Goal: Task Accomplishment & Management: Complete application form

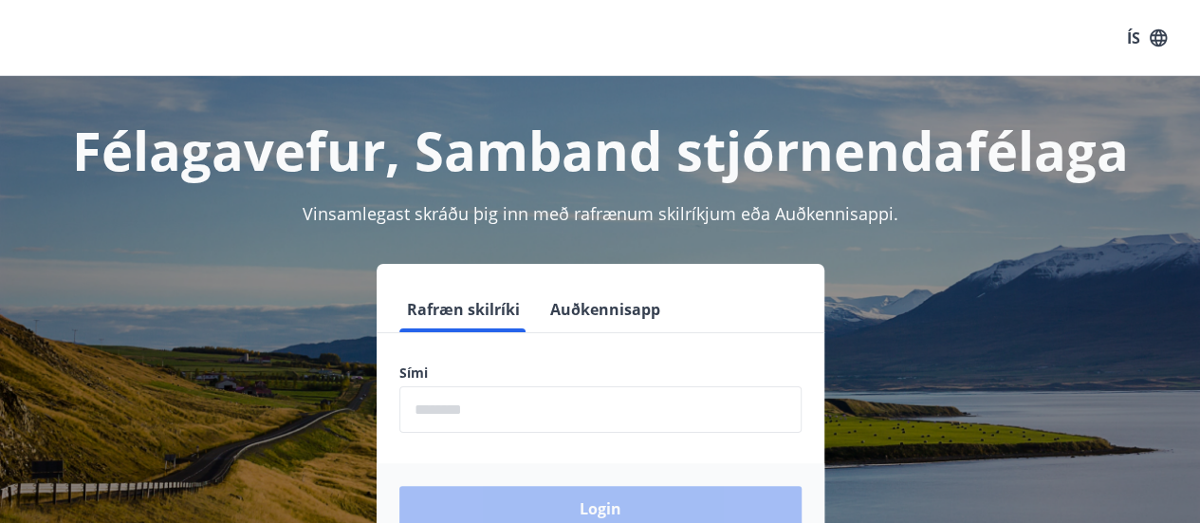
click at [534, 436] on form "Rafræn skilríki Auðkennisapp Sími ​ Login" at bounding box center [601, 419] width 448 height 267
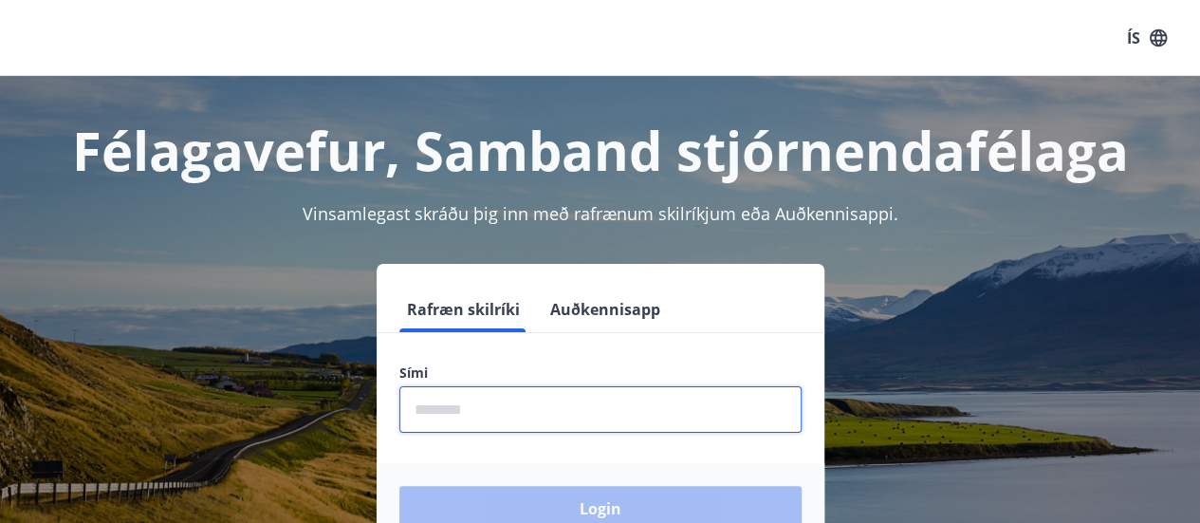
click at [534, 420] on input "phone" at bounding box center [600, 409] width 402 height 46
type input "********"
click at [399, 486] on button "Login" at bounding box center [600, 509] width 402 height 46
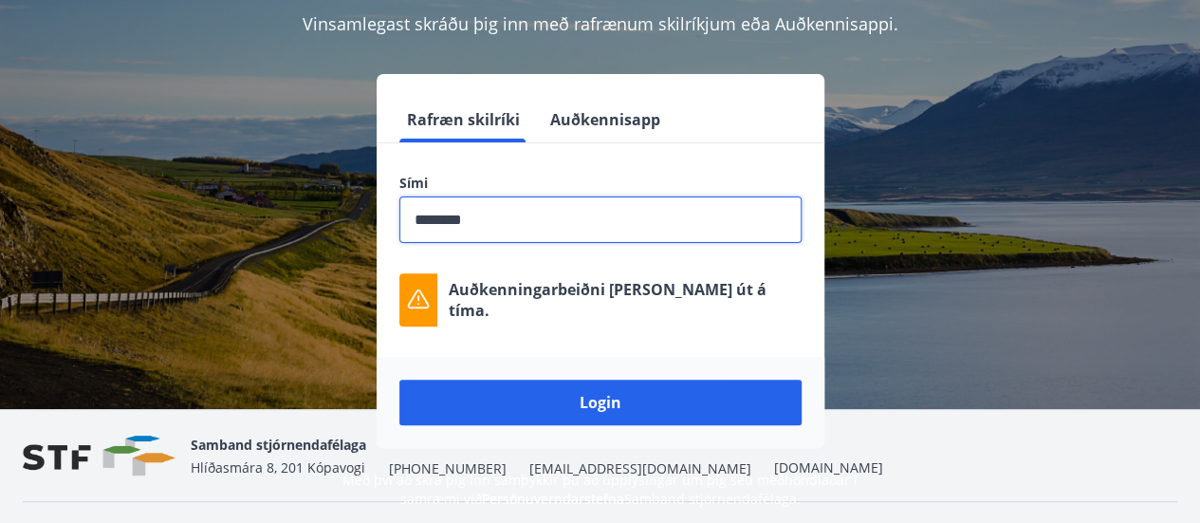
scroll to position [234, 0]
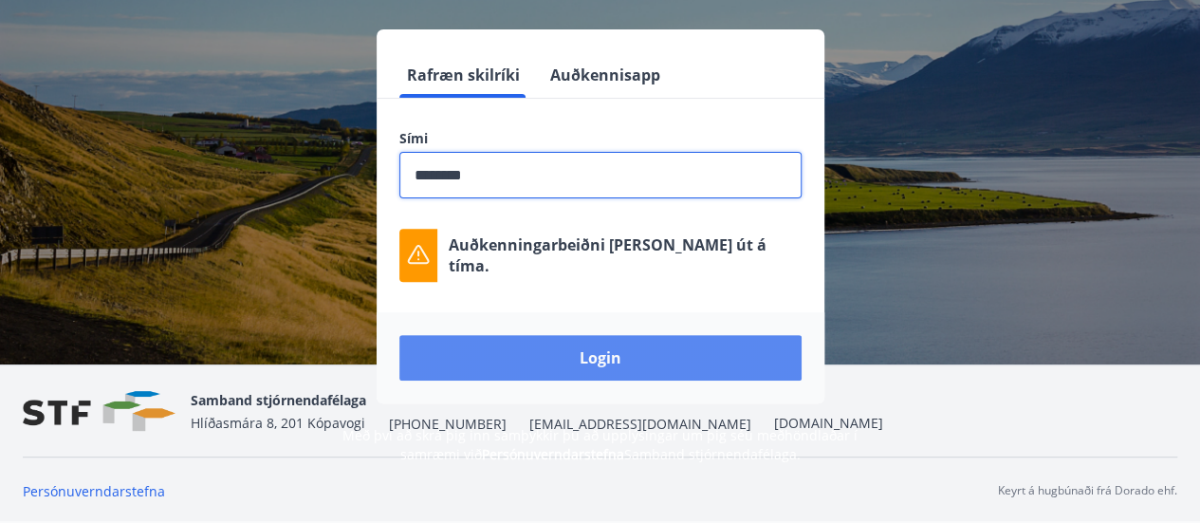
click at [600, 358] on button "Login" at bounding box center [600, 358] width 402 height 46
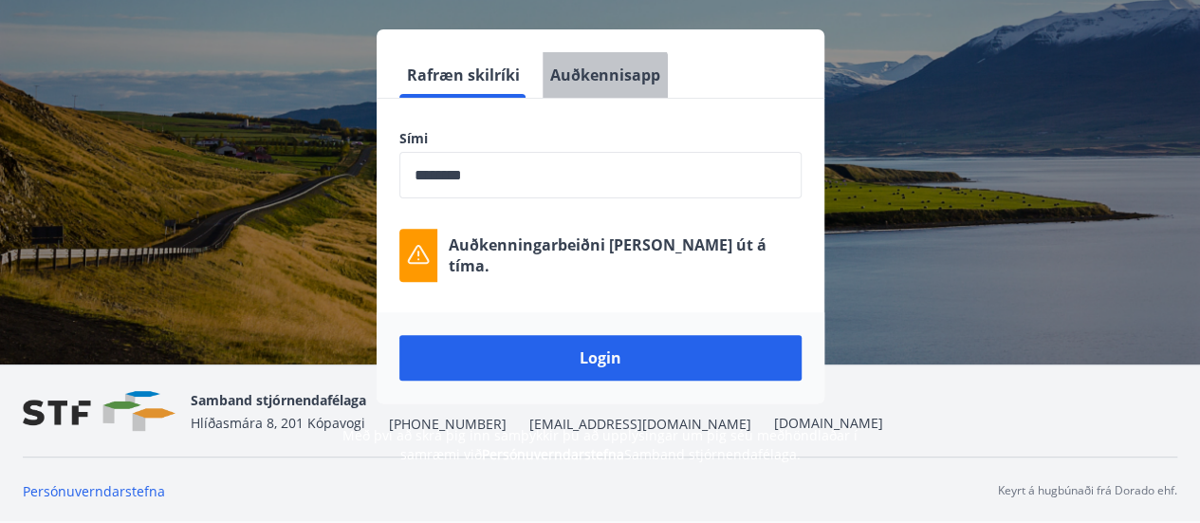
click at [601, 81] on button "Auðkennisapp" at bounding box center [605, 75] width 125 height 46
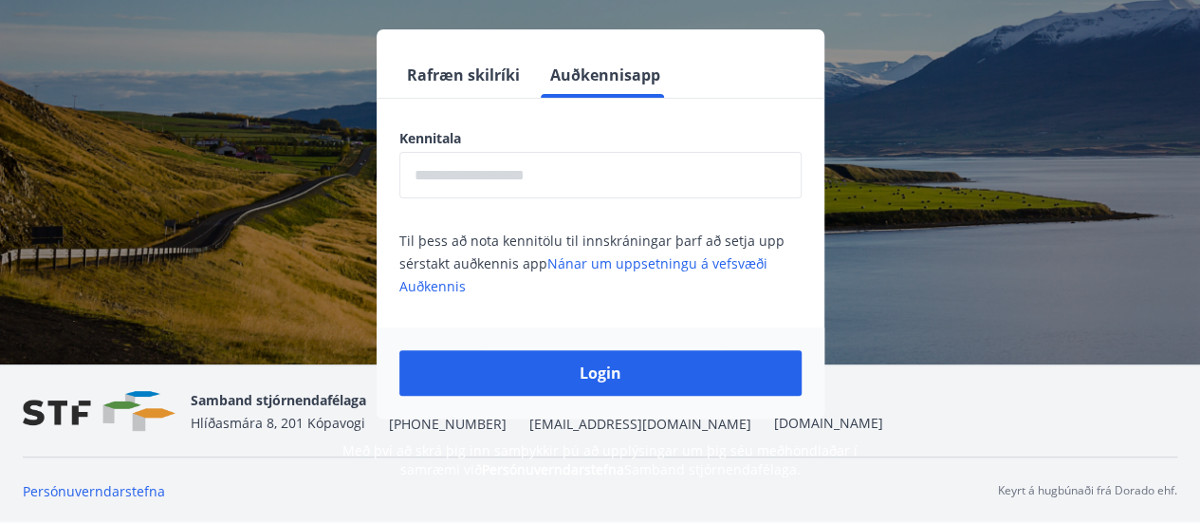
click at [539, 189] on input "text" at bounding box center [600, 175] width 402 height 46
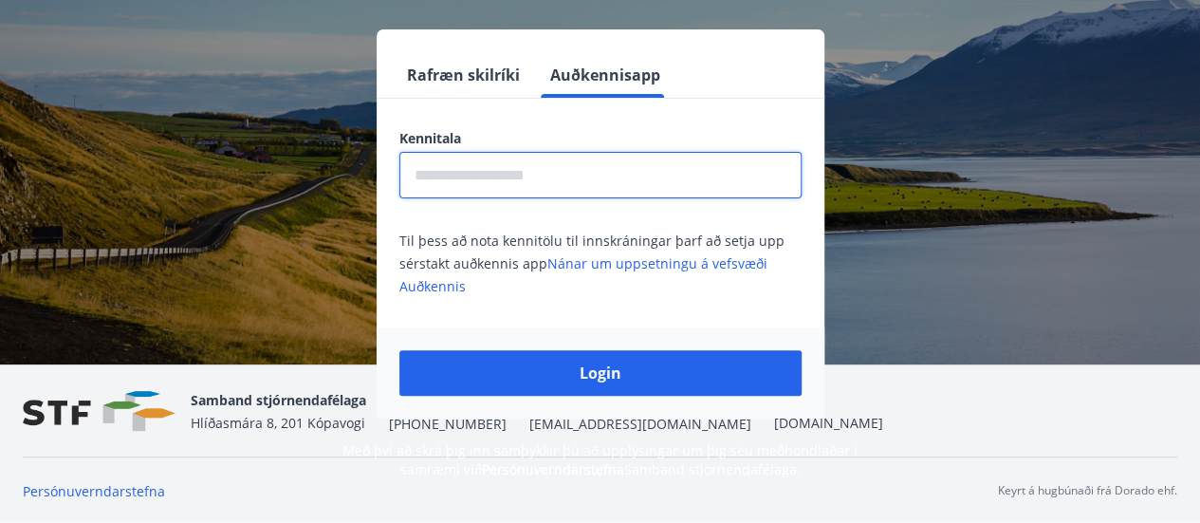
type input "**********"
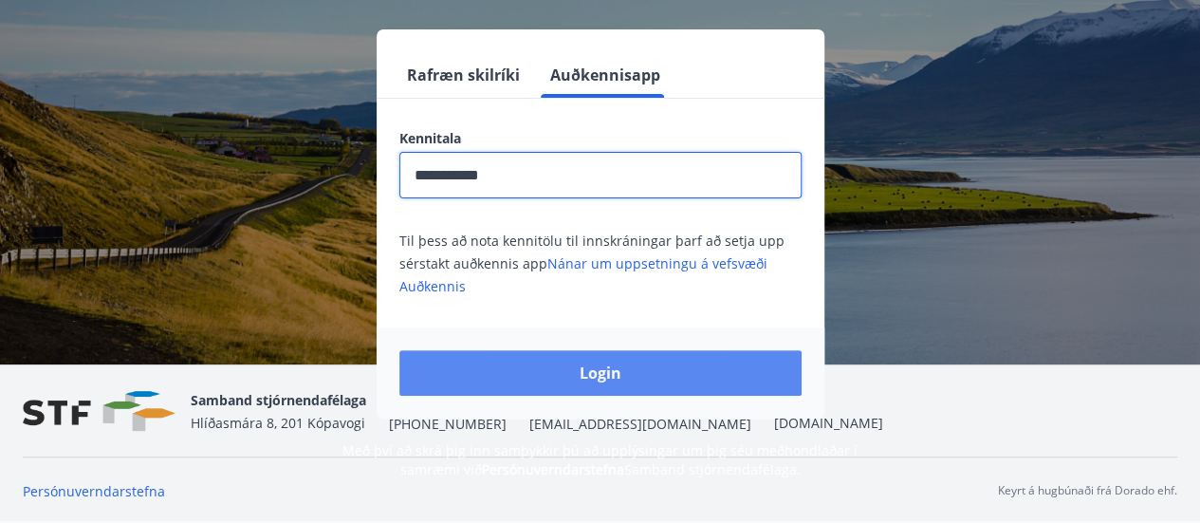
click at [613, 367] on button "Login" at bounding box center [600, 373] width 402 height 46
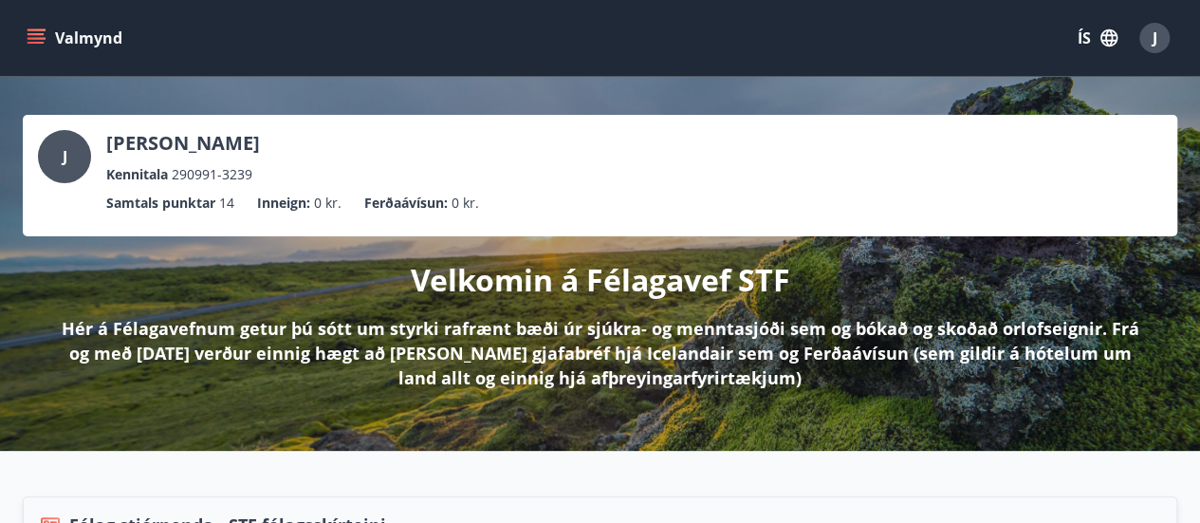
click at [93, 37] on button "Valmynd" at bounding box center [76, 38] width 107 height 34
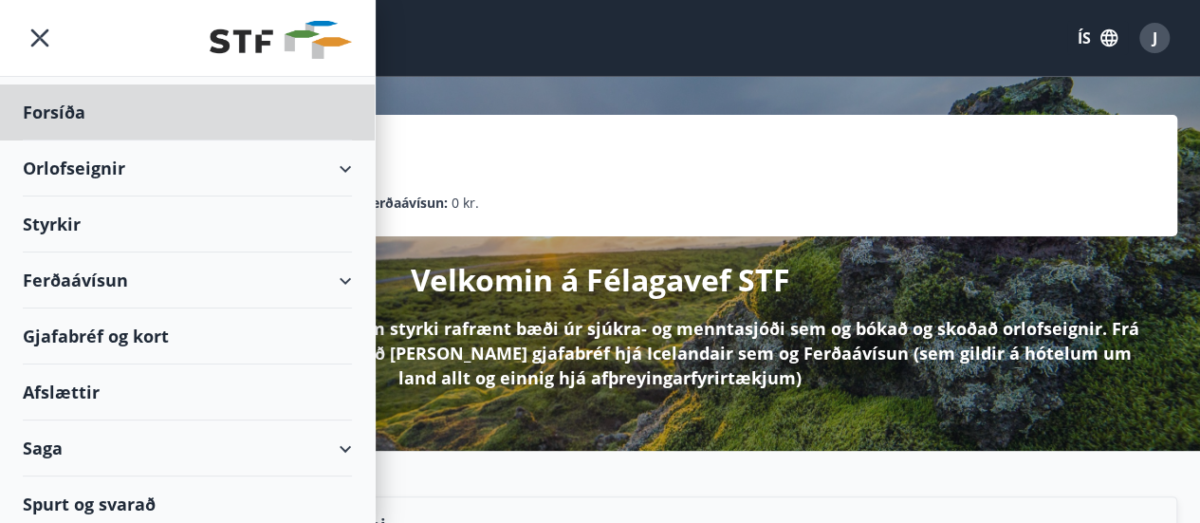
click at [277, 140] on div "Styrkir" at bounding box center [187, 112] width 329 height 56
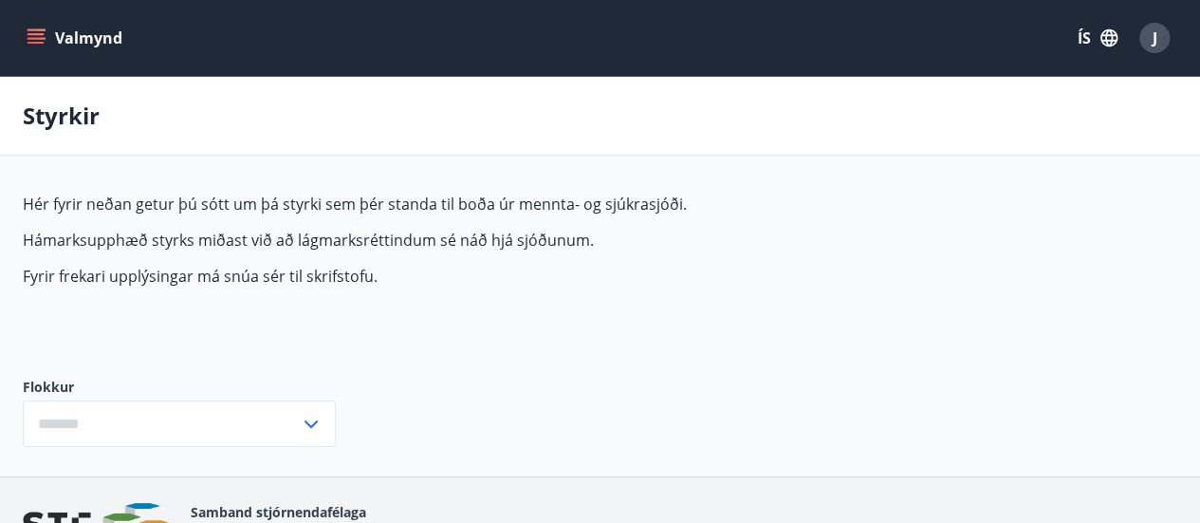
type input "***"
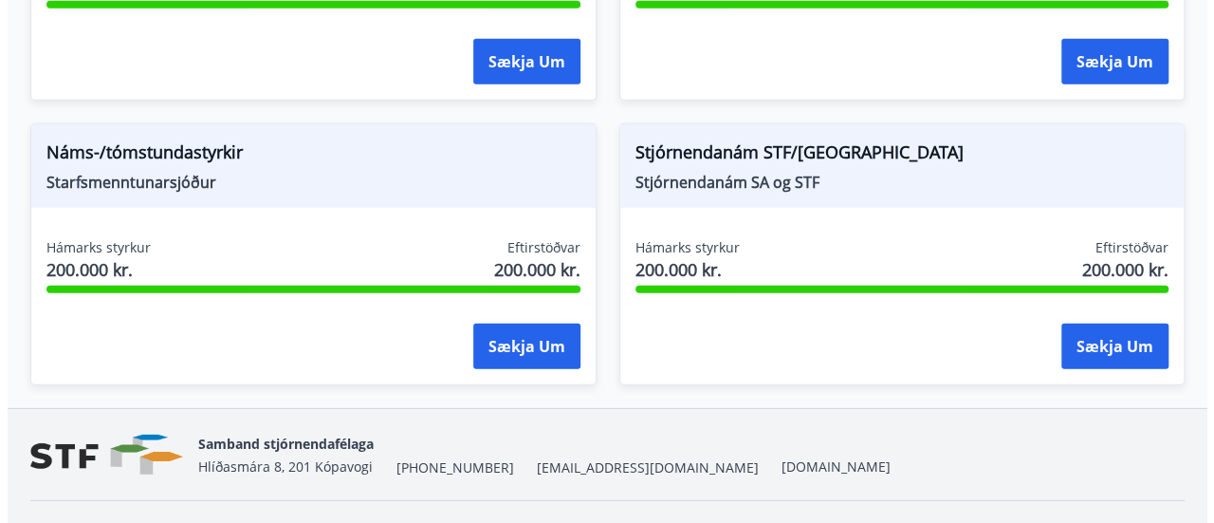
scroll to position [2656, 0]
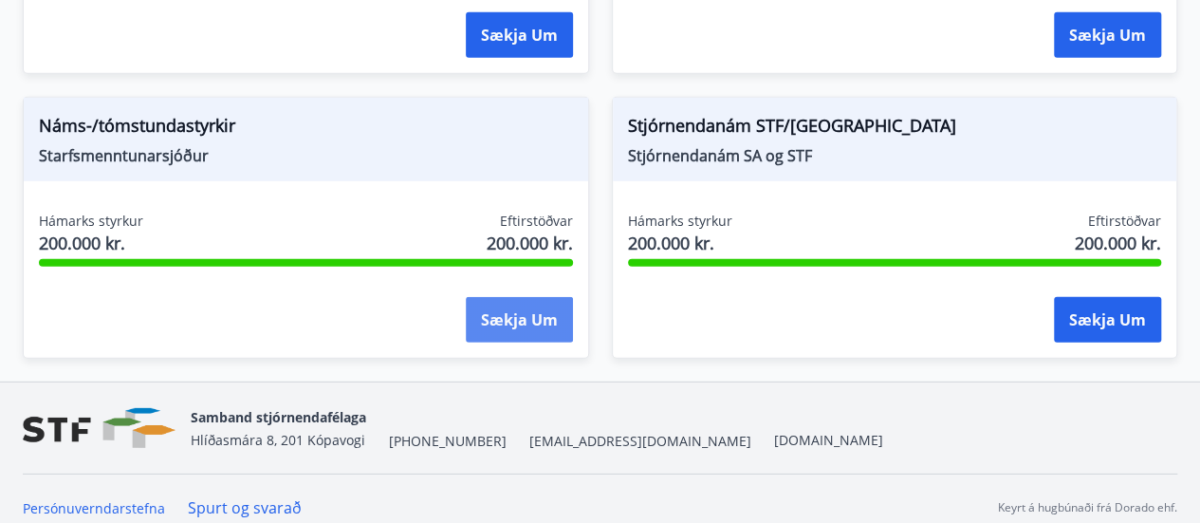
click at [518, 303] on button "Sækja um" at bounding box center [519, 320] width 107 height 46
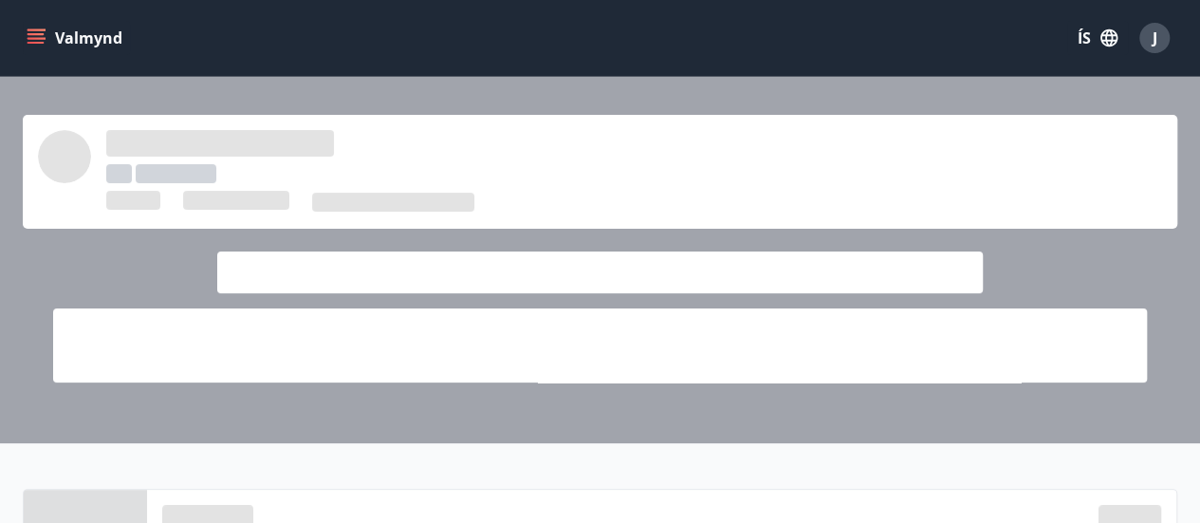
click at [48, 39] on button "Valmynd" at bounding box center [76, 38] width 107 height 34
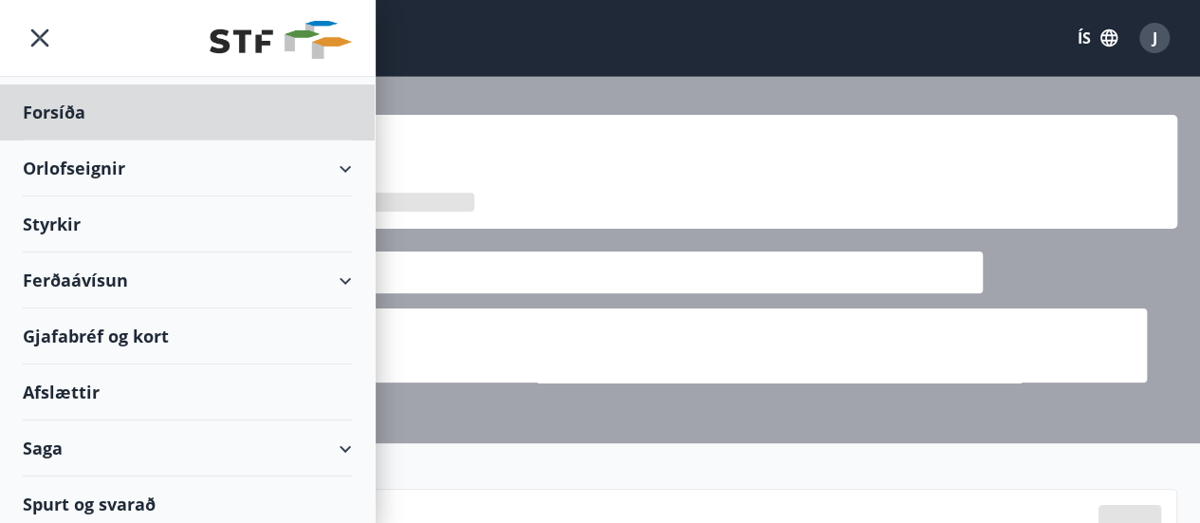
click at [286, 140] on div "Styrkir" at bounding box center [187, 112] width 329 height 56
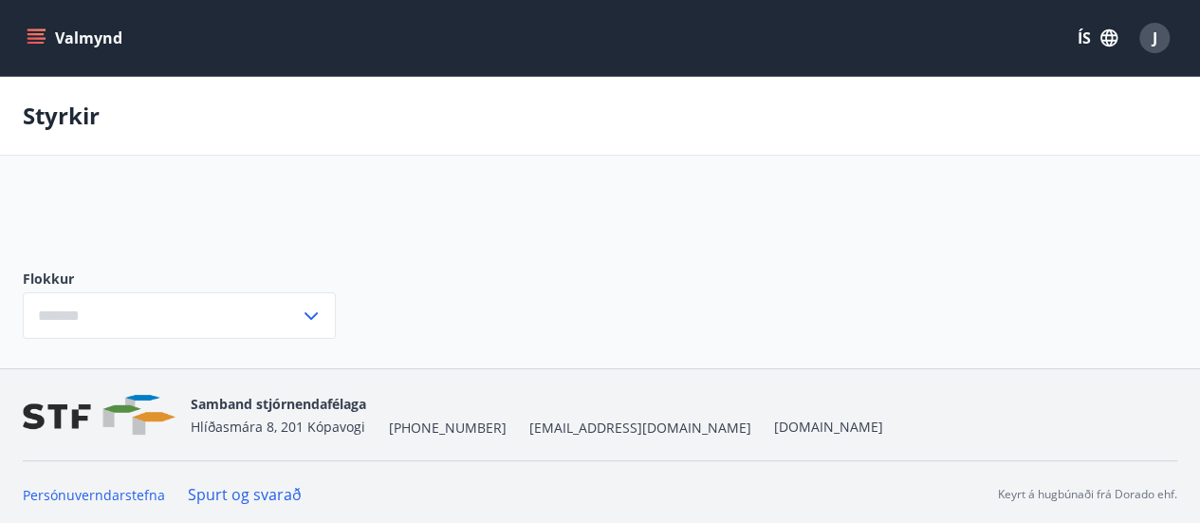
type input "***"
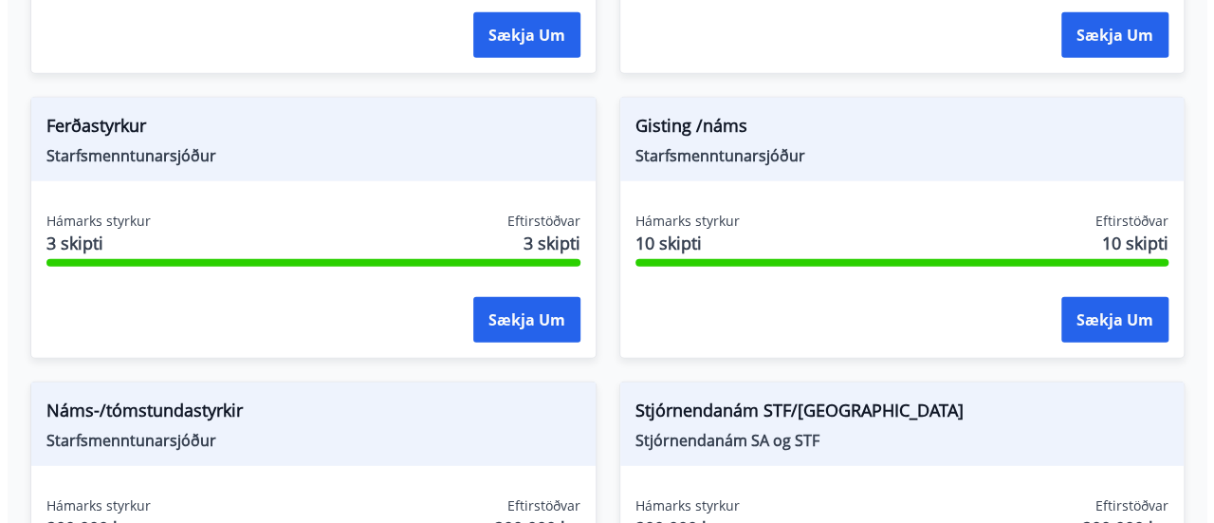
scroll to position [2656, 0]
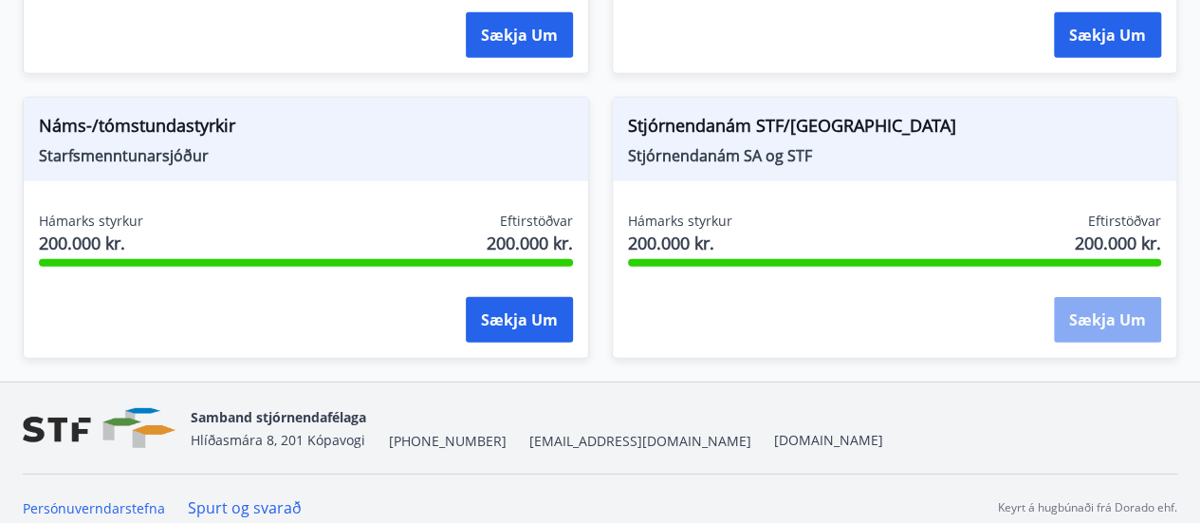
click at [1114, 308] on button "Sækja um" at bounding box center [1107, 320] width 107 height 46
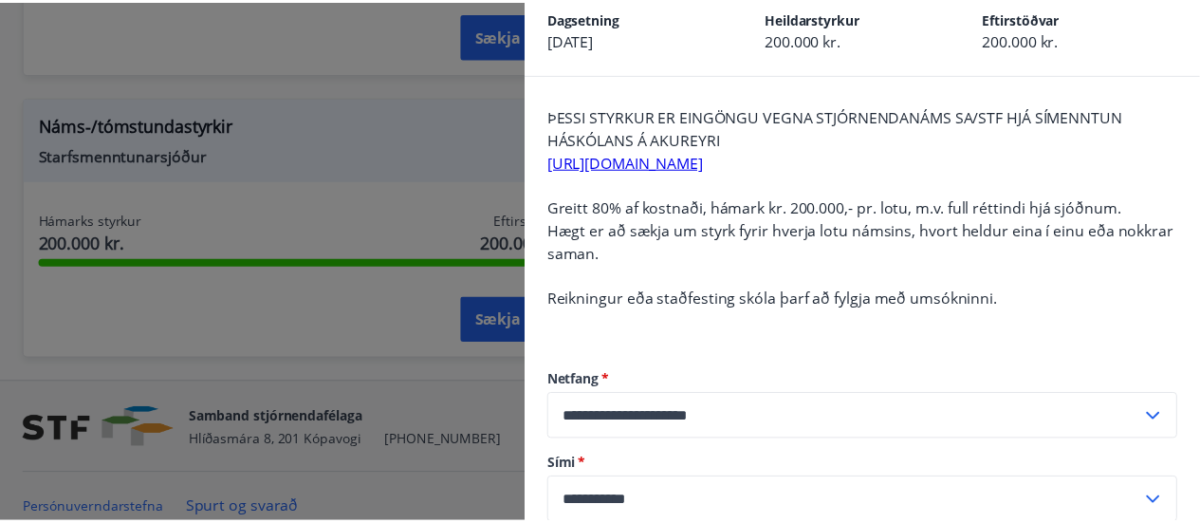
scroll to position [190, 0]
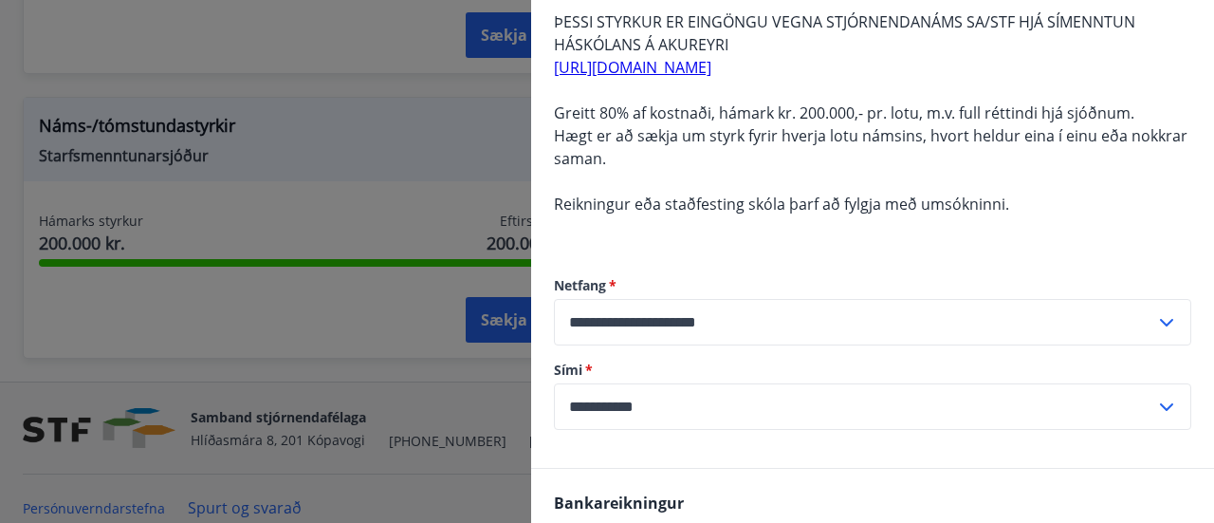
click at [429, 198] on div at bounding box center [607, 261] width 1214 height 523
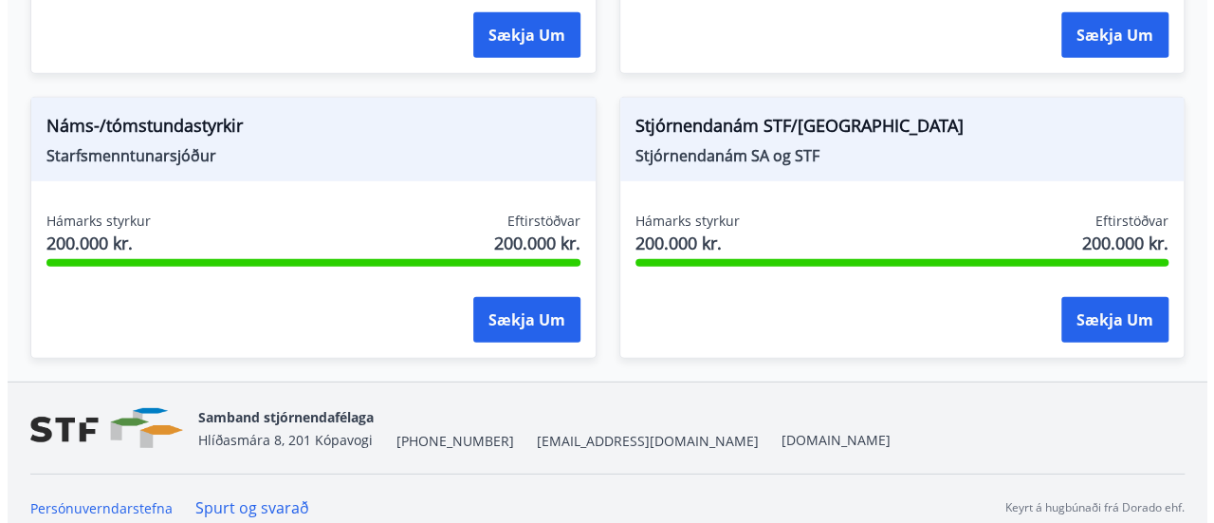
scroll to position [0, 0]
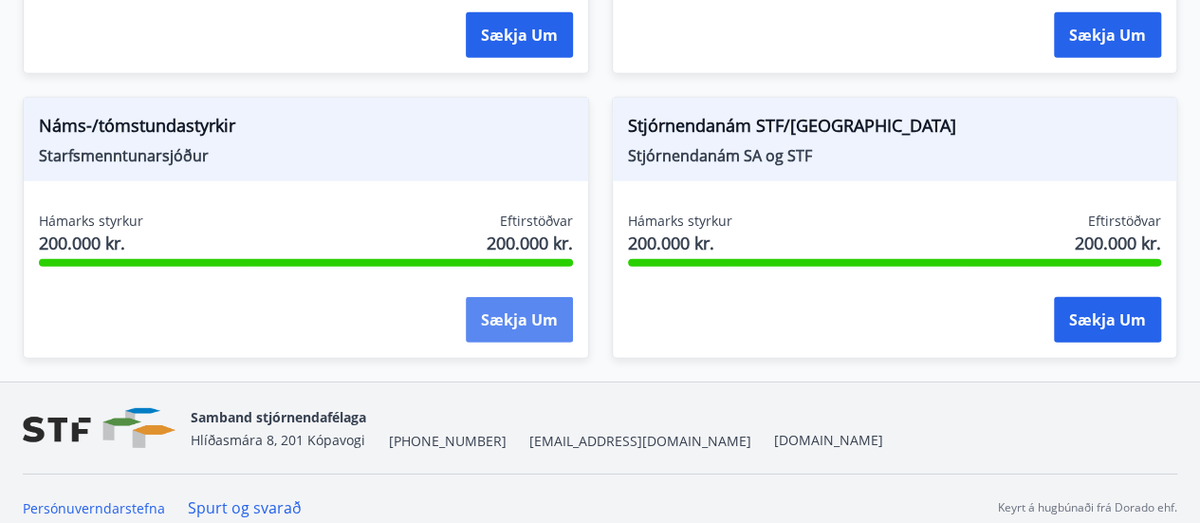
click at [509, 332] on button "Sækja um" at bounding box center [519, 320] width 107 height 46
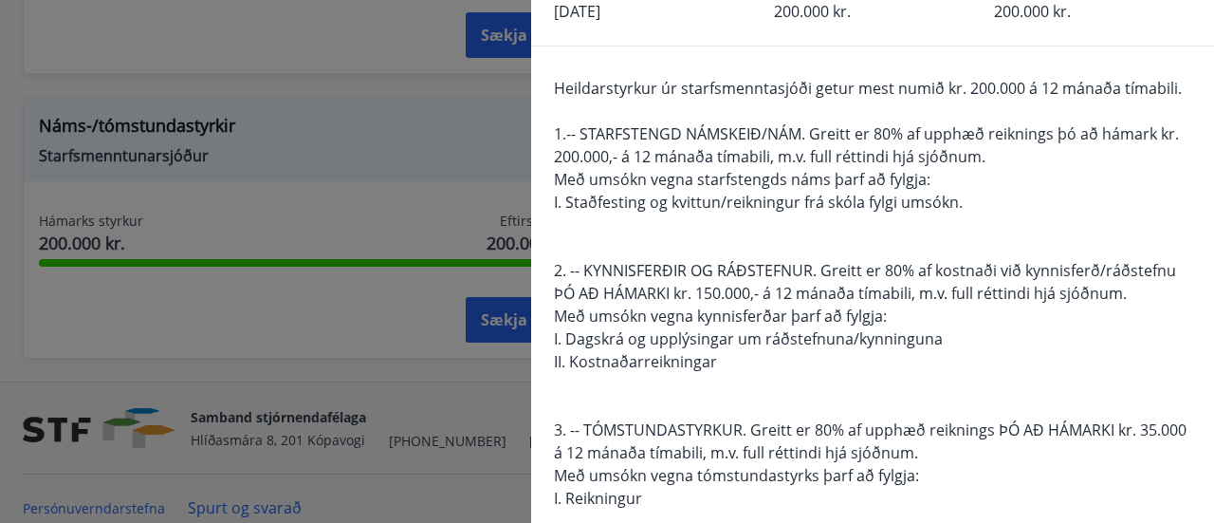
scroll to position [95, 0]
